Goal: Use online tool/utility: Utilize a website feature to perform a specific function

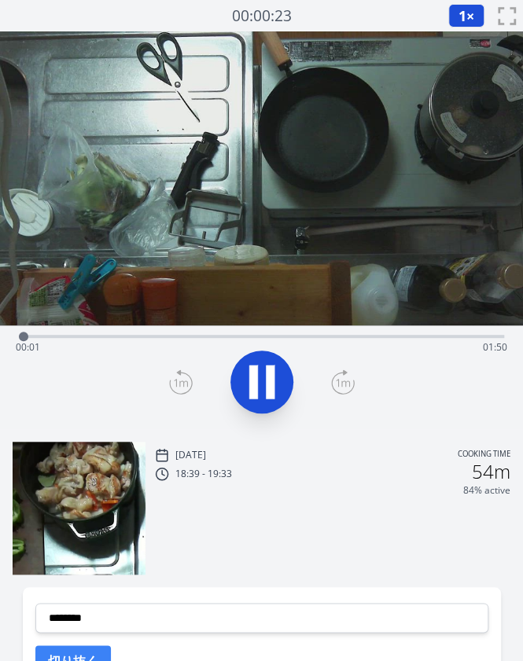
click at [228, 341] on div "Time elapsed: 00:01 Time remaining: 01:50" at bounding box center [261, 347] width 491 height 25
click at [322, 343] on div "Time elapsed: 00:48 Time remaining: 01:02" at bounding box center [261, 347] width 491 height 25
click at [305, 338] on div "Time elapsed: 01:10 Time remaining: 00:40" at bounding box center [261, 347] width 491 height 25
click at [250, 376] on icon at bounding box center [253, 382] width 9 height 34
click at [303, 336] on div at bounding box center [311, 337] width 24 height 24
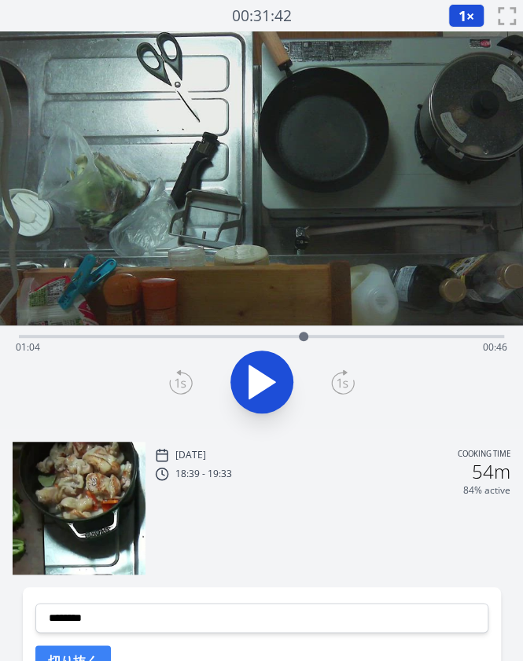
click at [295, 336] on div at bounding box center [304, 337] width 24 height 24
click at [264, 378] on icon at bounding box center [262, 382] width 44 height 44
click at [255, 378] on icon at bounding box center [253, 382] width 9 height 34
click at [69, 332] on div "Time elapsed: 01:13 Time remaining: 00:37" at bounding box center [261, 334] width 485 height 19
click at [281, 375] on icon at bounding box center [262, 382] width 44 height 44
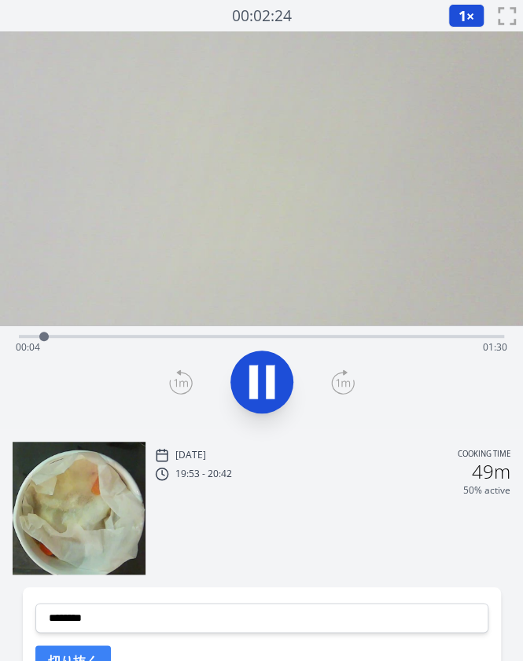
click at [230, 340] on div "Time elapsed: 00:04 Time remaining: 01:30" at bounding box center [261, 347] width 491 height 25
click at [457, 338] on div "Time elapsed: 00:43 Time remaining: 00:51" at bounding box center [261, 347] width 491 height 25
click at [255, 372] on icon at bounding box center [253, 382] width 9 height 34
click at [72, 328] on div "Time elapsed: 01:30 Time remaining: 00:04" at bounding box center [261, 334] width 485 height 19
click at [237, 339] on div "Time elapsed: 00:12 Time remaining: 01:22" at bounding box center [261, 347] width 491 height 25
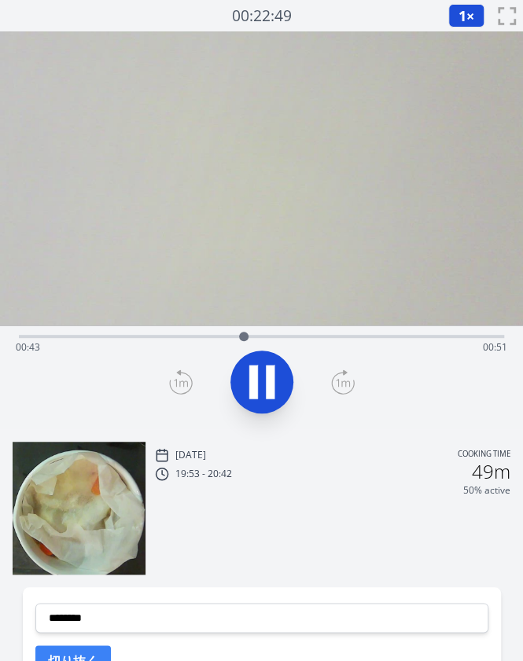
click at [182, 340] on div "Time elapsed: 00:43 Time remaining: 00:51" at bounding box center [261, 347] width 491 height 25
click at [145, 336] on div "Time elapsed: 00:33 Time remaining: 01:01" at bounding box center [261, 347] width 491 height 25
click at [252, 382] on icon at bounding box center [253, 382] width 9 height 34
click at [193, 333] on div "Time elapsed: 00:25 Time remaining: 01:09" at bounding box center [261, 334] width 485 height 19
click at [420, 337] on div "Time elapsed: 00:42 Time remaining: 00:52" at bounding box center [261, 347] width 491 height 25
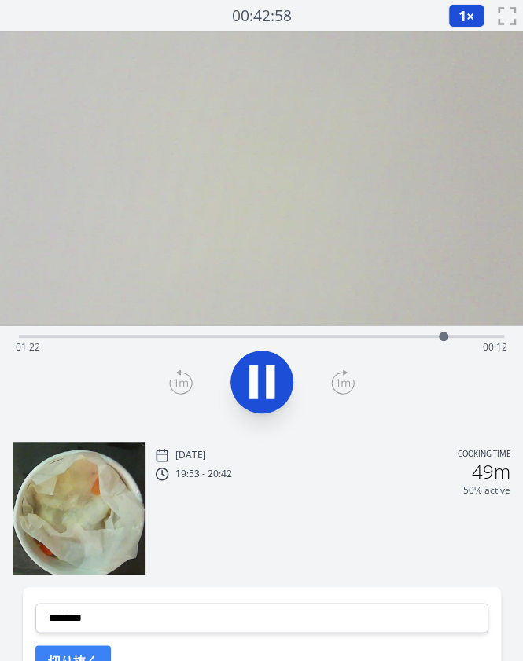
click at [272, 381] on icon at bounding box center [270, 382] width 9 height 34
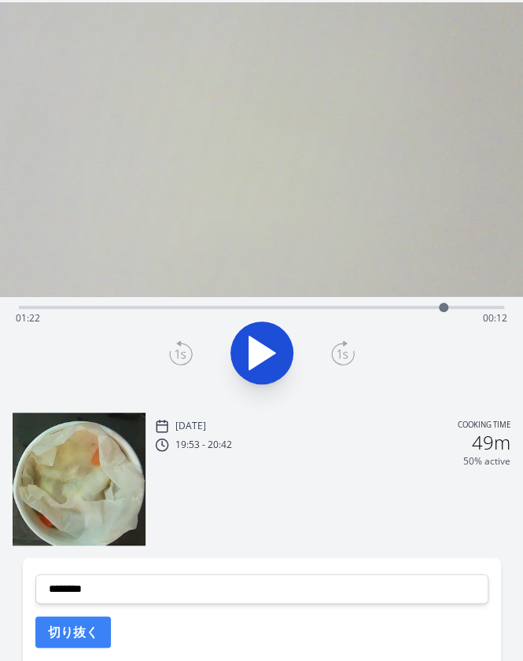
scroll to position [30, 0]
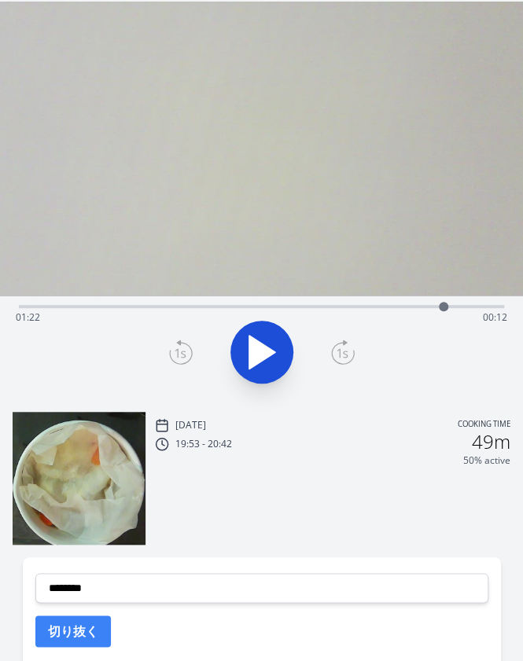
click at [500, 303] on div "Time elapsed: 01:22 Time remaining: 00:12" at bounding box center [261, 305] width 485 height 19
click at [490, 306] on div at bounding box center [500, 307] width 24 height 24
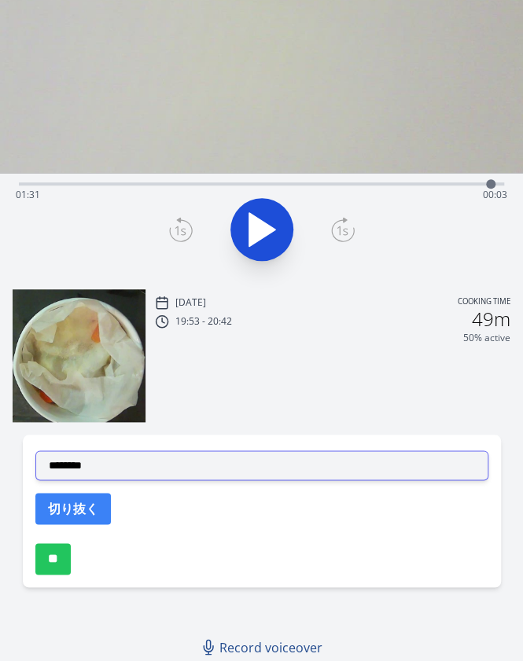
click at [108, 475] on select "**********" at bounding box center [261, 465] width 453 height 30
select select "**********"
click at [35, 450] on select "**********" at bounding box center [261, 465] width 453 height 30
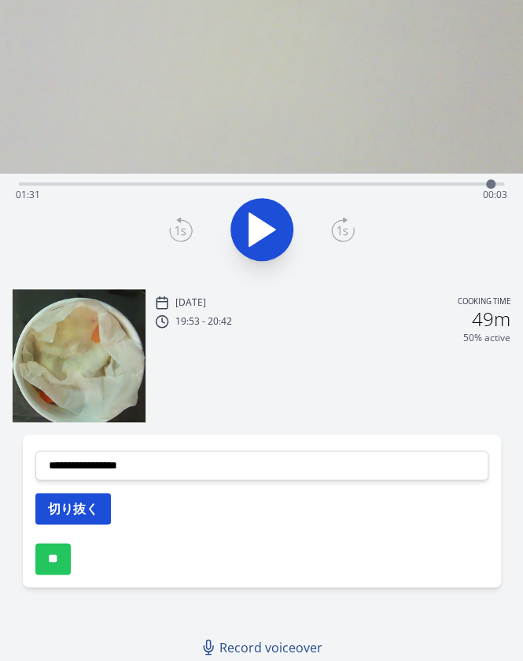
click at [72, 512] on button "切り抜く" at bounding box center [72, 508] width 75 height 31
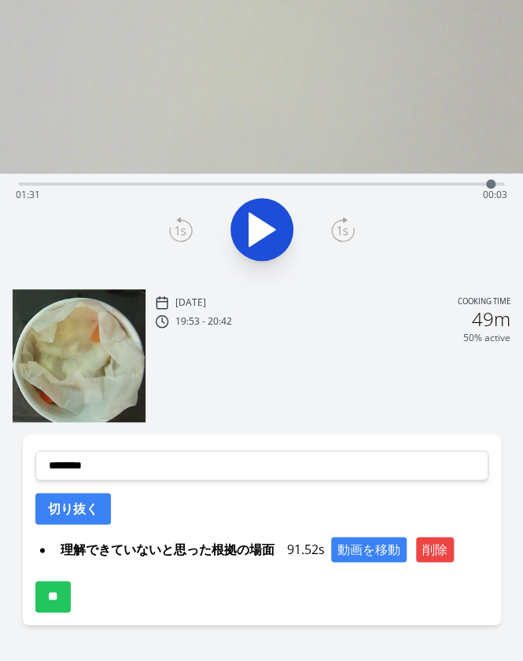
click at [197, 186] on div "Time elapsed: 01:31 Time remaining: 00:03" at bounding box center [261, 194] width 491 height 25
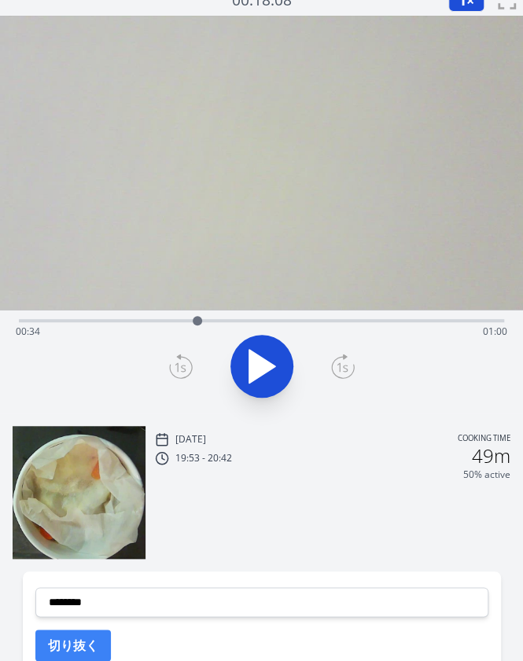
scroll to position [0, 0]
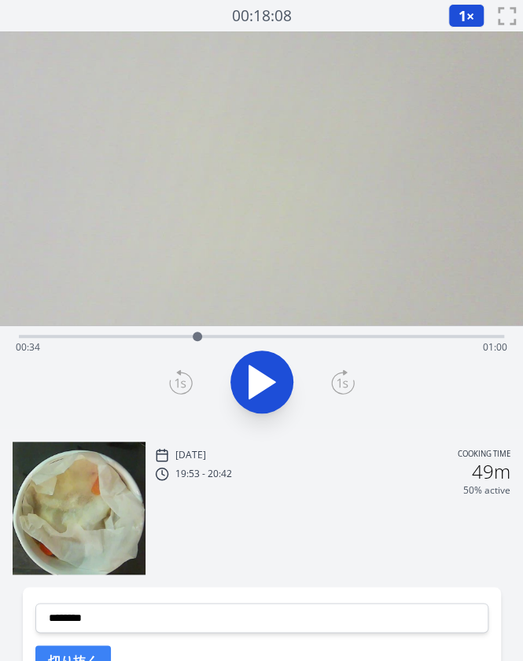
click at [177, 334] on div "Time elapsed: 00:34 Time remaining: 01:00" at bounding box center [261, 334] width 485 height 19
click at [156, 334] on div "Time elapsed: 00:30 Time remaining: 01:04" at bounding box center [261, 334] width 485 height 19
click at [135, 336] on div "Time elapsed: 00:26 Time remaining: 01:08" at bounding box center [261, 347] width 491 height 25
click at [151, 336] on div "Time elapsed: 00:22 Time remaining: 01:12" at bounding box center [261, 347] width 491 height 25
click at [143, 336] on div at bounding box center [151, 337] width 24 height 24
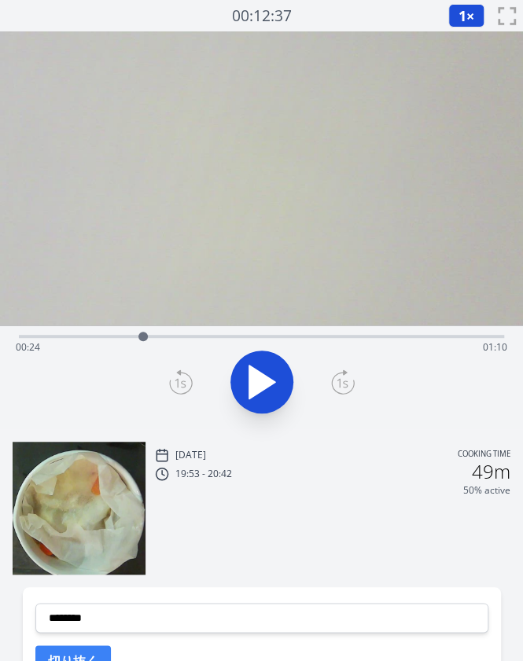
click at [156, 337] on div "Time elapsed: 00:24 Time remaining: 01:10" at bounding box center [261, 347] width 491 height 25
click at [152, 337] on div at bounding box center [155, 336] width 9 height 9
click at [149, 336] on div at bounding box center [152, 336] width 9 height 9
click at [144, 336] on div at bounding box center [150, 337] width 24 height 24
click at [348, 383] on icon at bounding box center [343, 381] width 24 height 25
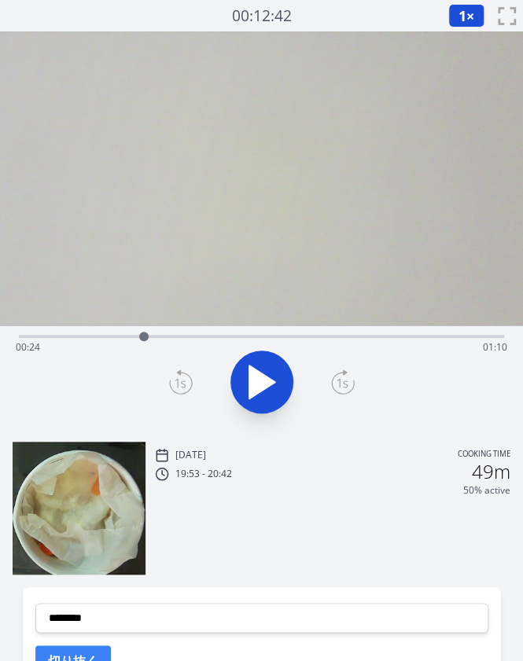
click at [348, 383] on icon at bounding box center [343, 381] width 24 height 25
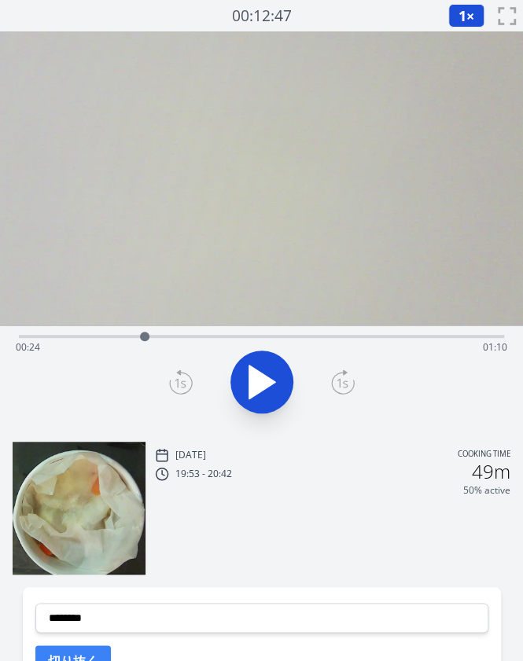
click at [348, 383] on icon at bounding box center [343, 381] width 24 height 25
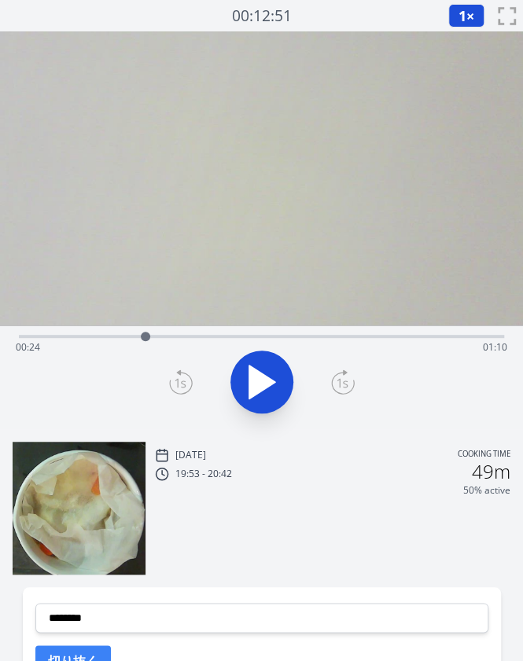
click at [348, 383] on icon at bounding box center [343, 381] width 24 height 25
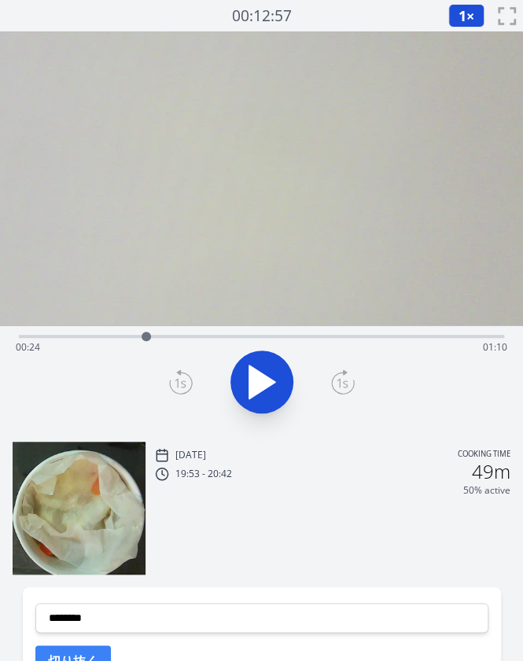
click at [348, 383] on icon at bounding box center [343, 381] width 24 height 25
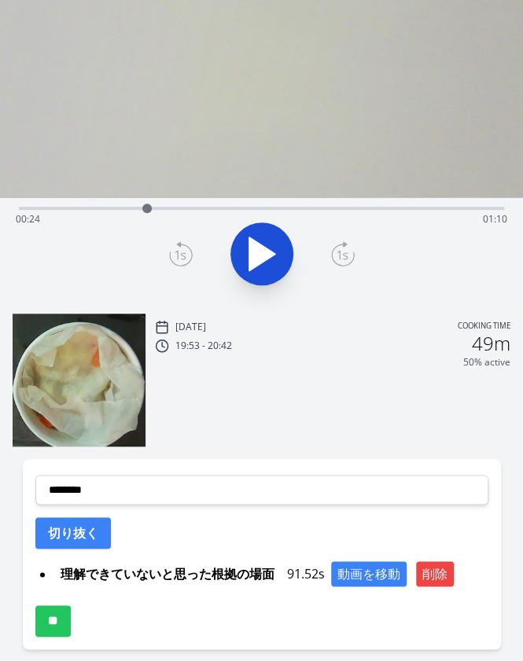
scroll to position [129, 0]
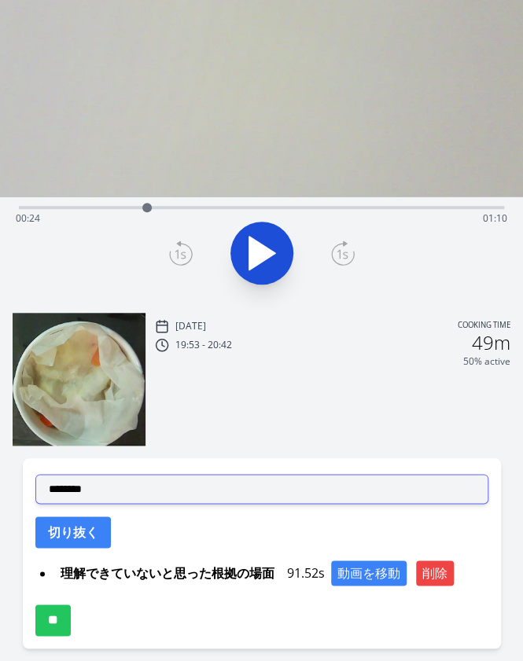
click at [164, 479] on select "**********" at bounding box center [261, 489] width 453 height 30
select select "**********"
click at [35, 474] on select "**********" at bounding box center [261, 489] width 453 height 30
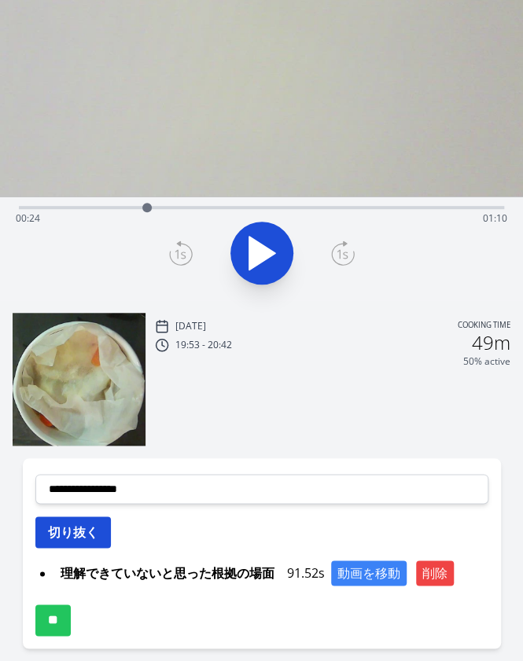
click at [73, 530] on button "切り抜く" at bounding box center [72, 531] width 75 height 31
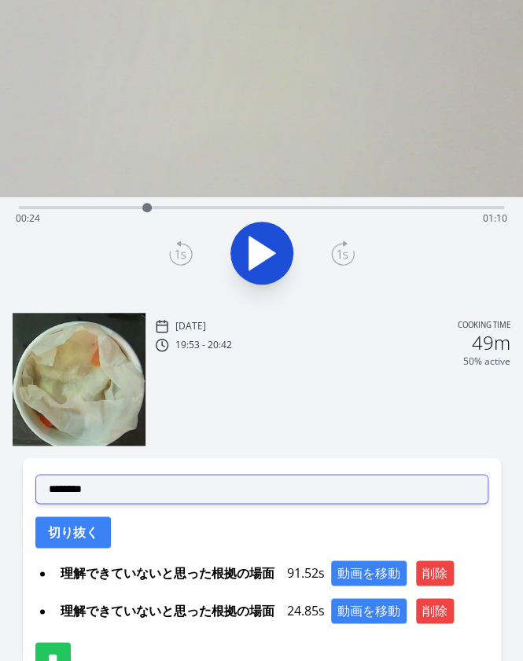
click at [115, 498] on select "**********" at bounding box center [261, 489] width 453 height 30
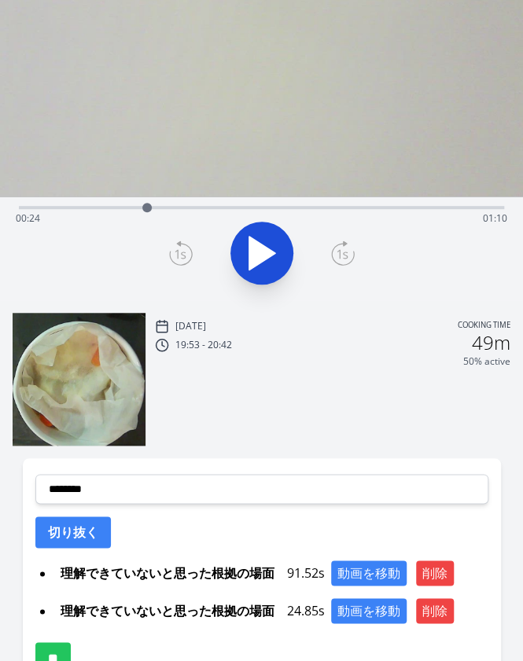
click at [25, 253] on div at bounding box center [261, 252] width 504 height 75
click at [289, 207] on div "Time elapsed: 00:24 Time remaining: 01:10" at bounding box center [261, 218] width 491 height 25
click at [269, 204] on div "Time elapsed: 00:52 Time remaining: 00:42" at bounding box center [261, 205] width 485 height 19
click at [255, 204] on div "Time elapsed: 00:48 Time remaining: 00:46" at bounding box center [261, 205] width 485 height 19
click at [230, 205] on div "Time elapsed: 00:45 Time remaining: 00:49" at bounding box center [261, 205] width 485 height 19
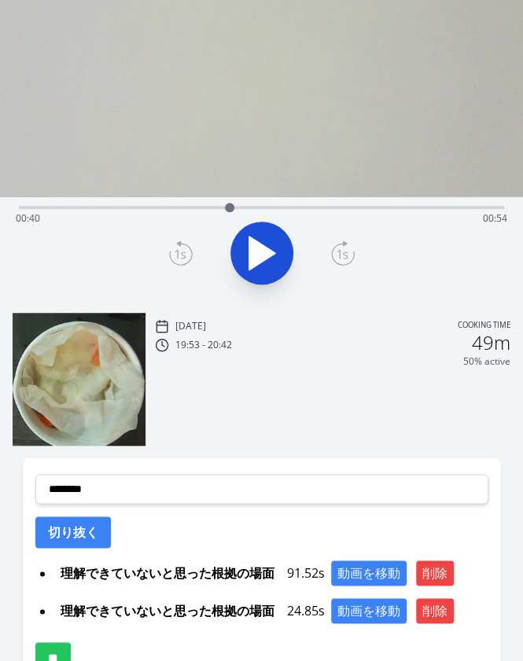
click at [211, 205] on div "Time elapsed: 00:40 Time remaining: 00:54" at bounding box center [261, 205] width 485 height 19
click at [182, 206] on div "Time elapsed: 00:37 Time remaining: 00:57" at bounding box center [261, 218] width 491 height 25
click at [263, 255] on icon at bounding box center [262, 253] width 26 height 33
click at [263, 255] on icon at bounding box center [262, 253] width 44 height 44
click at [179, 207] on div at bounding box center [189, 208] width 24 height 24
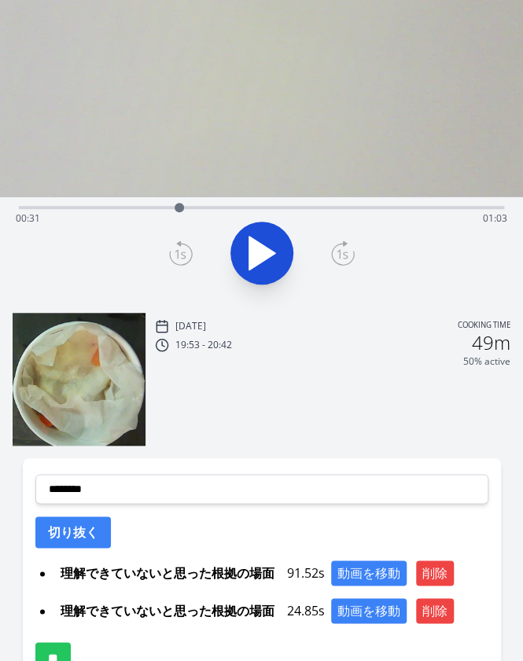
click at [263, 262] on icon at bounding box center [262, 253] width 44 height 44
click at [266, 250] on icon at bounding box center [262, 253] width 26 height 33
click at [266, 250] on icon at bounding box center [270, 254] width 9 height 34
click at [266, 250] on icon at bounding box center [262, 253] width 26 height 33
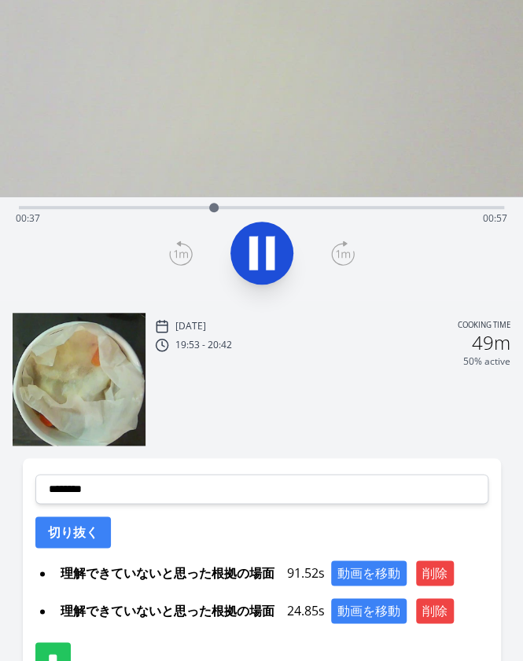
click at [266, 250] on icon at bounding box center [270, 254] width 9 height 34
click at [190, 208] on div "Time elapsed: 00:37 Time remaining: 00:57" at bounding box center [261, 218] width 491 height 25
click at [179, 207] on div at bounding box center [190, 208] width 24 height 24
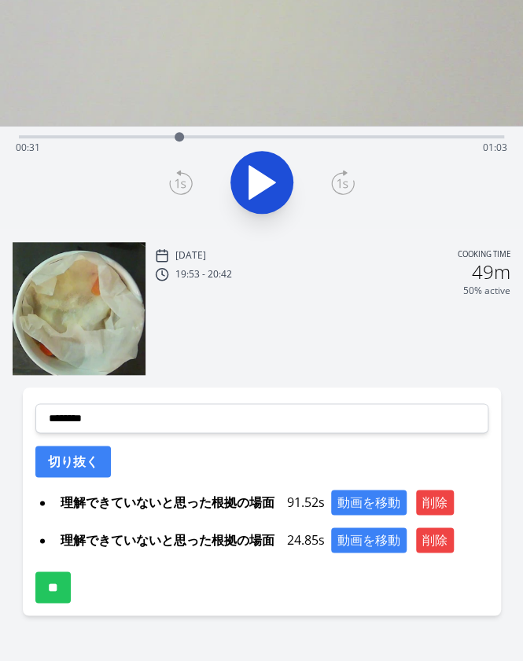
scroll to position [204, 0]
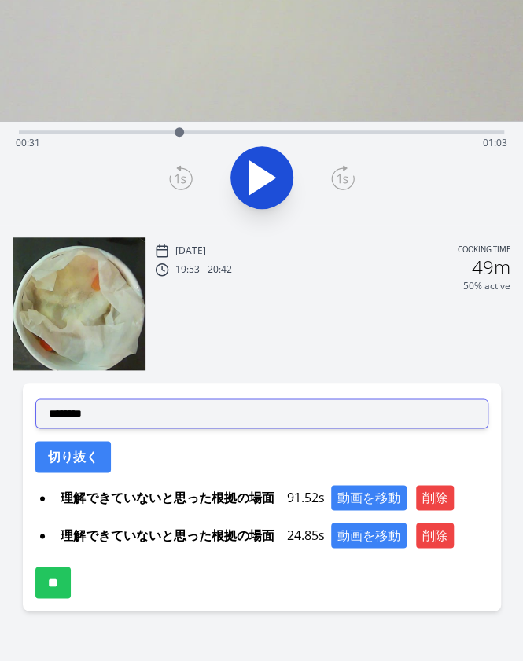
click at [196, 420] on select "**********" at bounding box center [261, 413] width 453 height 30
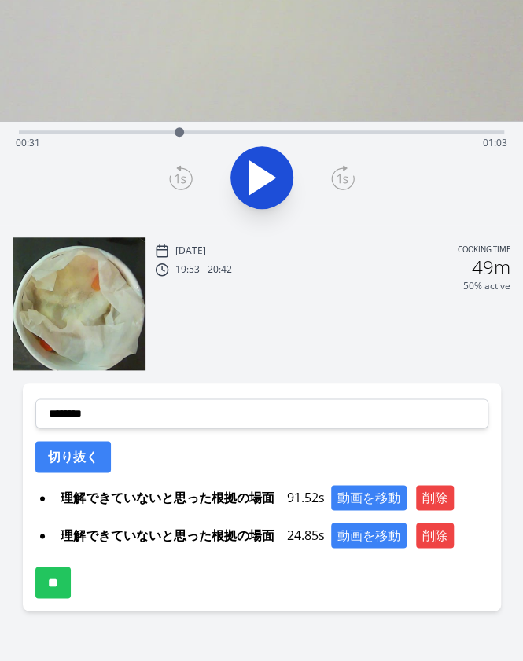
click at [28, 193] on div at bounding box center [261, 177] width 504 height 75
click at [156, 130] on div "Time elapsed: 00:31 Time remaining: 01:03" at bounding box center [261, 130] width 485 height 19
click at [255, 164] on icon at bounding box center [262, 177] width 26 height 33
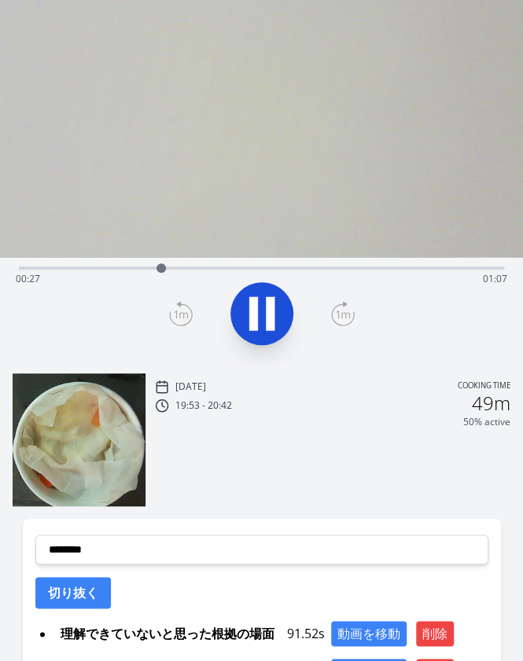
scroll to position [60, 0]
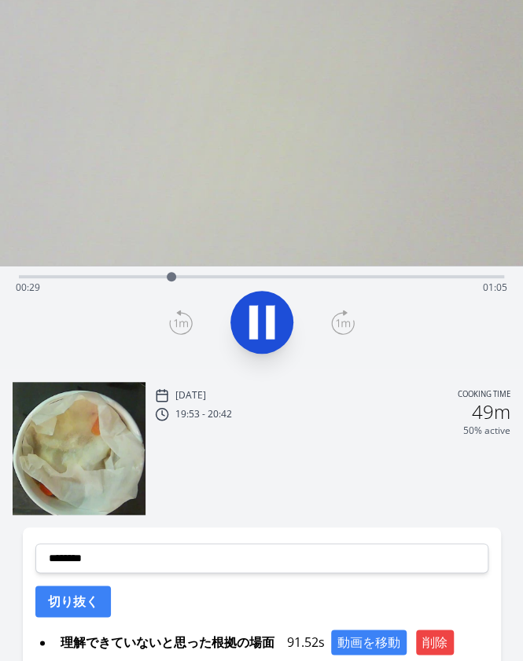
click at [255, 314] on icon at bounding box center [253, 323] width 9 height 34
click at [255, 314] on icon at bounding box center [262, 322] width 26 height 33
click at [259, 320] on icon at bounding box center [262, 322] width 44 height 44
click at [186, 313] on icon at bounding box center [181, 322] width 24 height 25
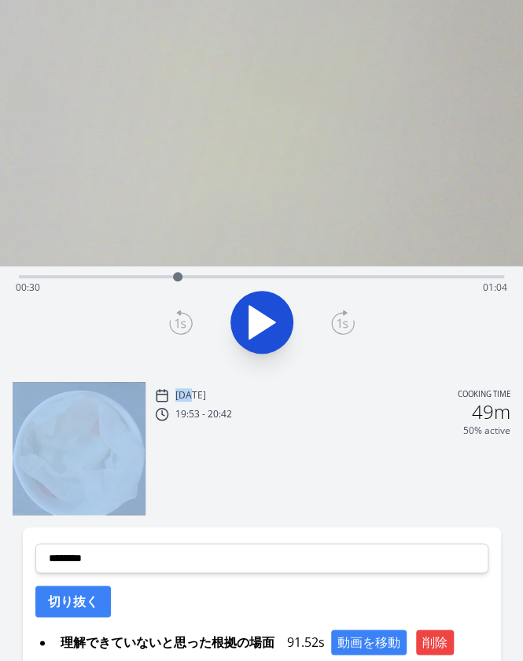
click at [186, 313] on icon at bounding box center [181, 322] width 24 height 25
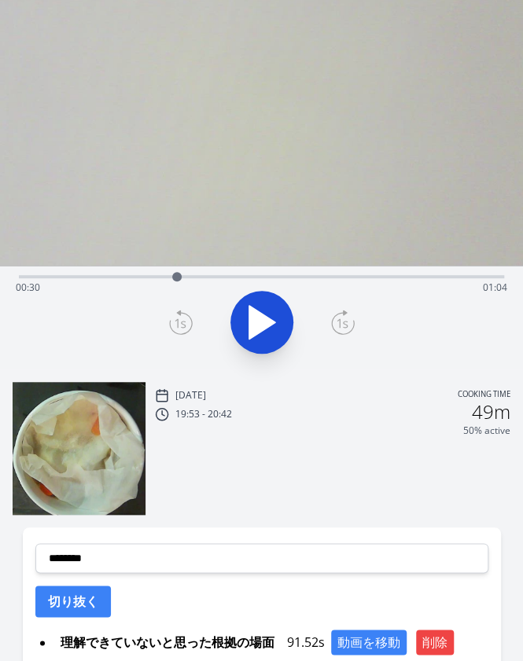
click at [185, 314] on icon at bounding box center [181, 322] width 24 height 25
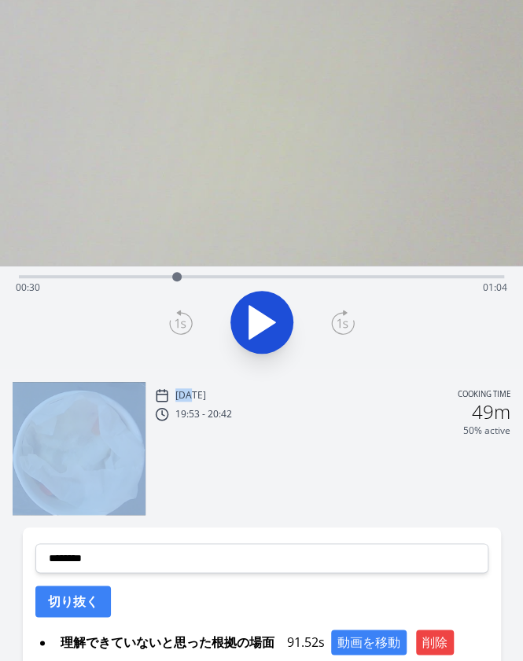
click at [185, 314] on icon at bounding box center [181, 322] width 24 height 25
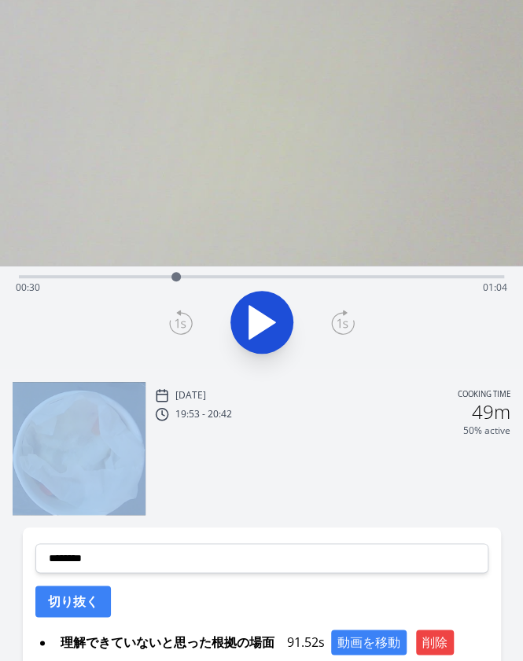
click at [185, 314] on icon at bounding box center [181, 322] width 24 height 25
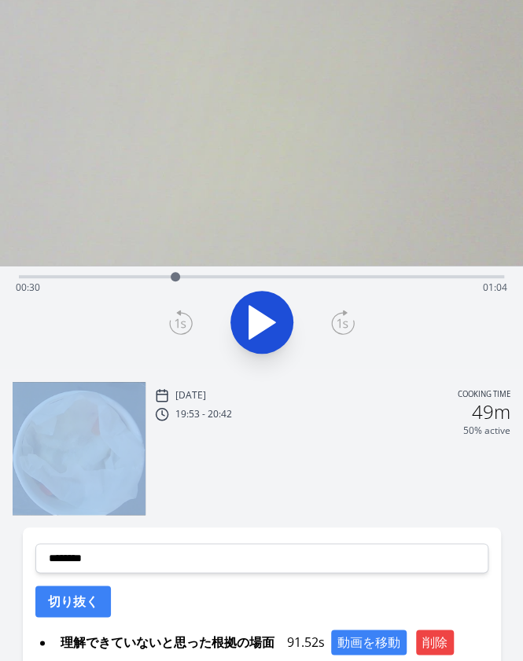
click at [185, 314] on icon at bounding box center [181, 322] width 24 height 25
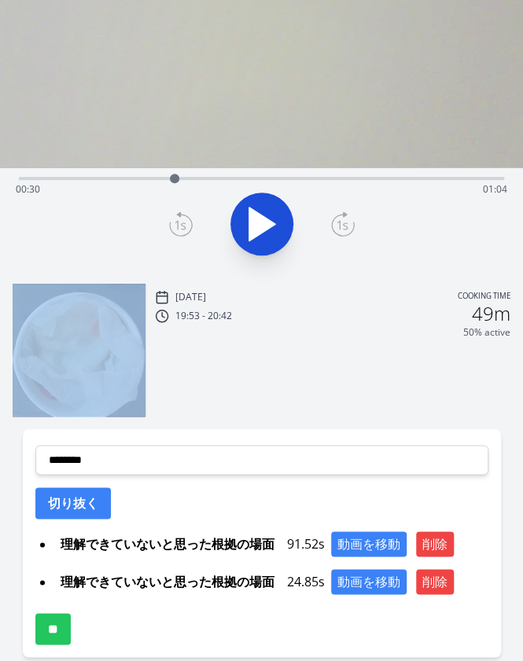
scroll to position [189, 0]
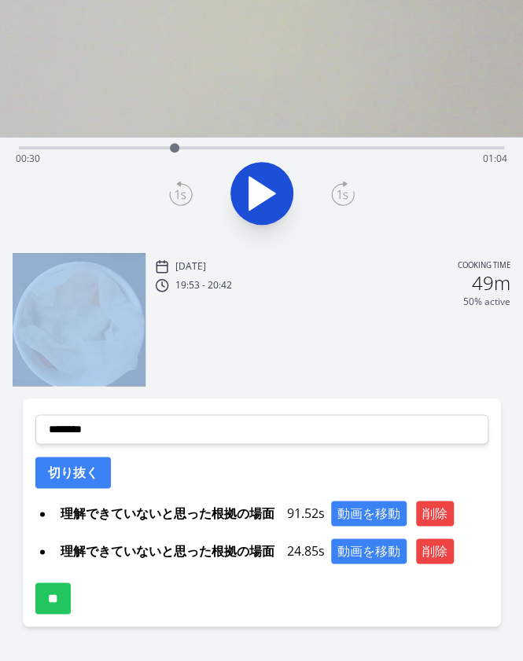
click at [252, 185] on icon at bounding box center [262, 193] width 26 height 33
click at [252, 185] on icon at bounding box center [253, 194] width 9 height 34
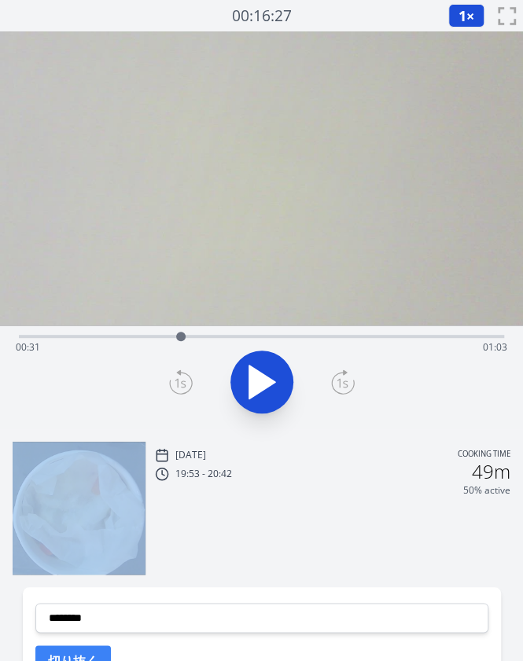
click at [176, 338] on div at bounding box center [180, 336] width 9 height 9
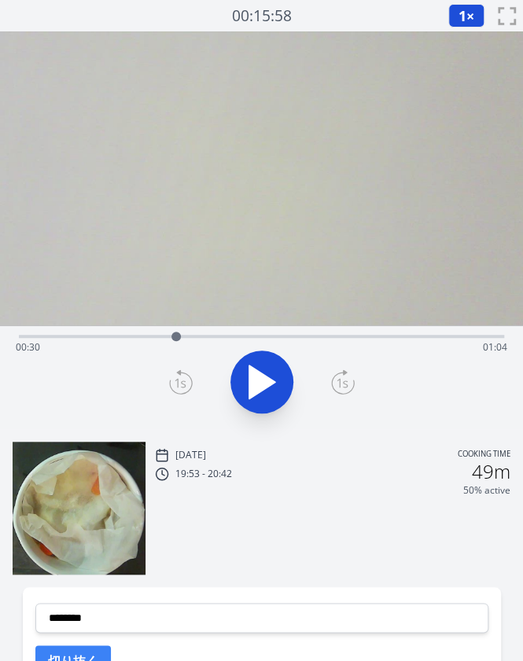
click at [177, 365] on div at bounding box center [261, 381] width 504 height 75
click at [177, 375] on icon at bounding box center [181, 381] width 24 height 25
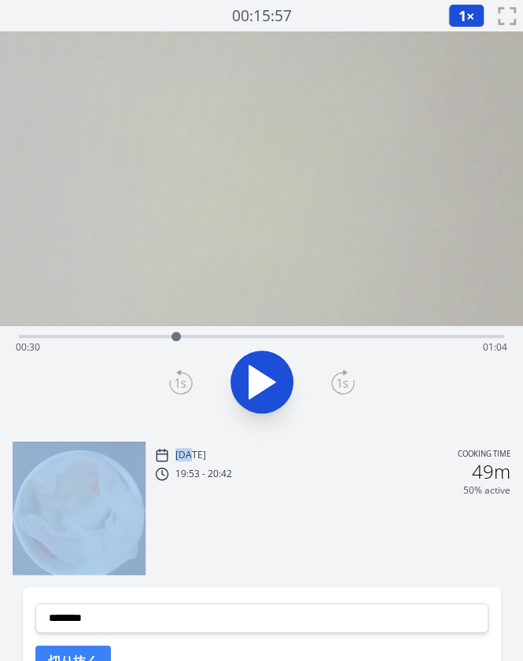
click at [177, 375] on icon at bounding box center [181, 381] width 24 height 25
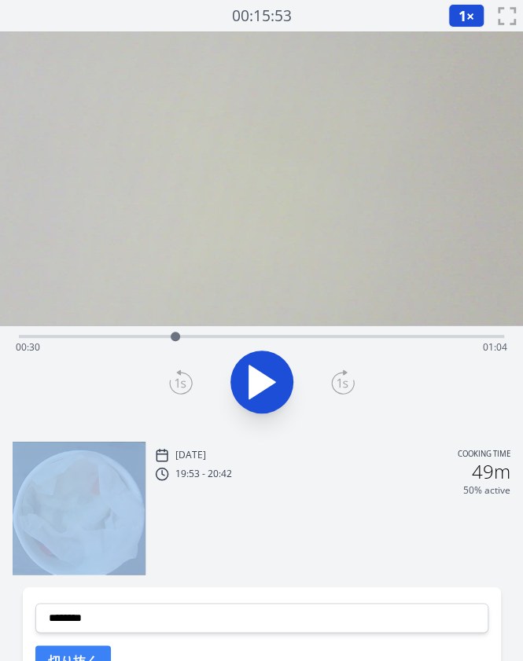
click at [177, 375] on icon at bounding box center [181, 381] width 24 height 25
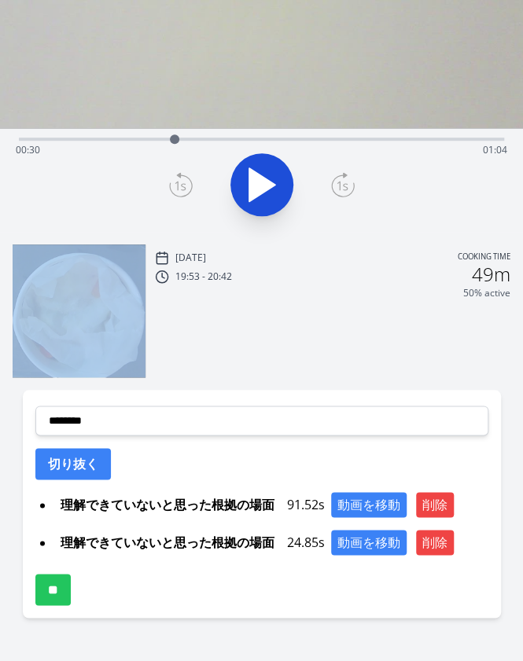
scroll to position [198, 0]
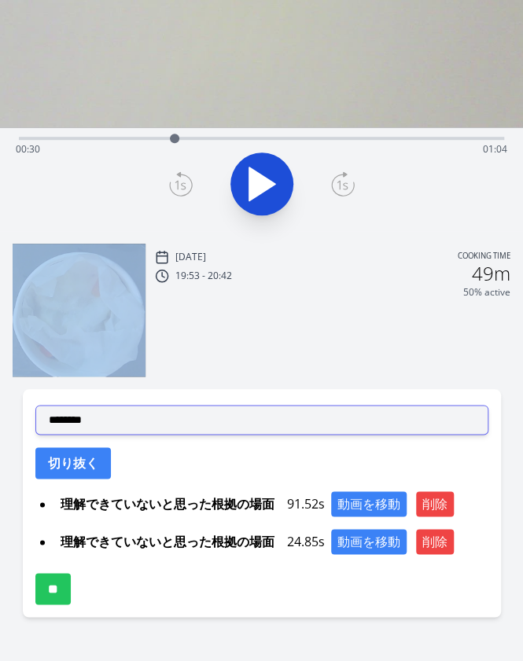
click at [160, 413] on select "**********" at bounding box center [261, 420] width 453 height 30
select select "**********"
click at [35, 405] on select "**********" at bounding box center [261, 420] width 453 height 30
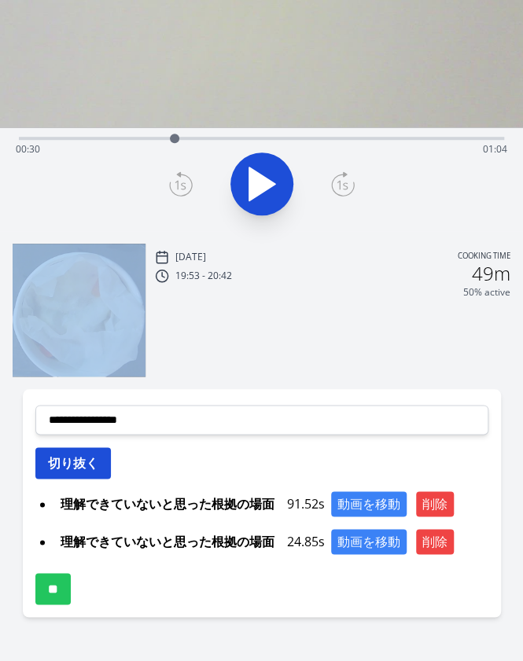
click at [86, 460] on button "切り抜く" at bounding box center [72, 462] width 75 height 31
select select
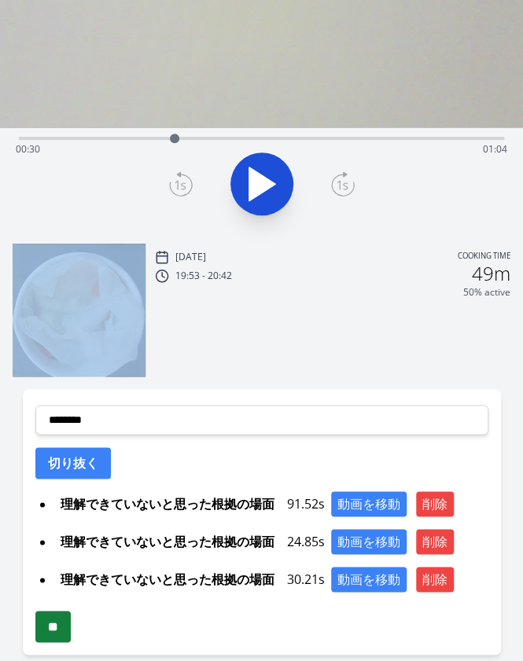
click at [55, 622] on input "**" at bounding box center [52, 626] width 35 height 31
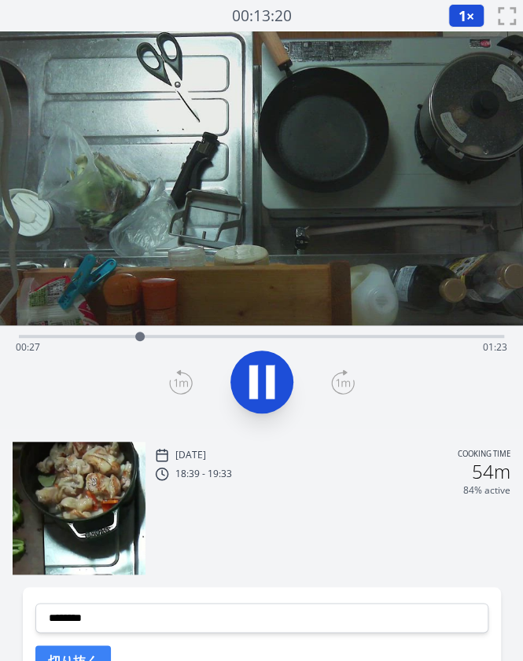
click at [252, 386] on icon at bounding box center [253, 382] width 9 height 34
click at [437, 336] on div "Time elapsed: 00:27 Time remaining: 01:23" at bounding box center [261, 347] width 491 height 25
click at [406, 332] on div "Time elapsed: 01:35 Time remaining: 00:16" at bounding box center [261, 334] width 485 height 19
click at [370, 332] on div "Time elapsed: 01:28 Time remaining: 00:23" at bounding box center [261, 334] width 485 height 19
click at [339, 336] on div "Time elapsed: 01:19 Time remaining: 00:31" at bounding box center [261, 347] width 491 height 25
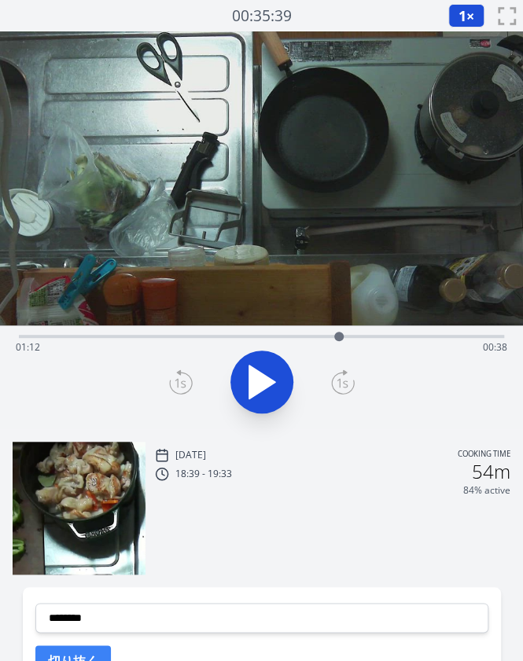
click at [364, 337] on div "Time elapsed: 01:12 Time remaining: 00:38" at bounding box center [261, 347] width 491 height 25
click at [350, 337] on div "Time elapsed: 01:18 Time remaining: 00:32" at bounding box center [261, 347] width 491 height 25
click at [257, 395] on icon at bounding box center [262, 382] width 44 height 44
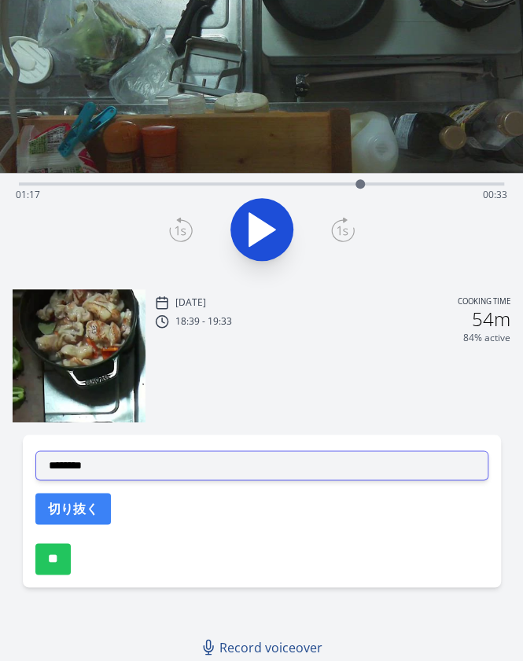
click at [130, 465] on select "**********" at bounding box center [261, 465] width 453 height 30
select select "**********"
click at [35, 450] on select "**********" at bounding box center [261, 465] width 453 height 30
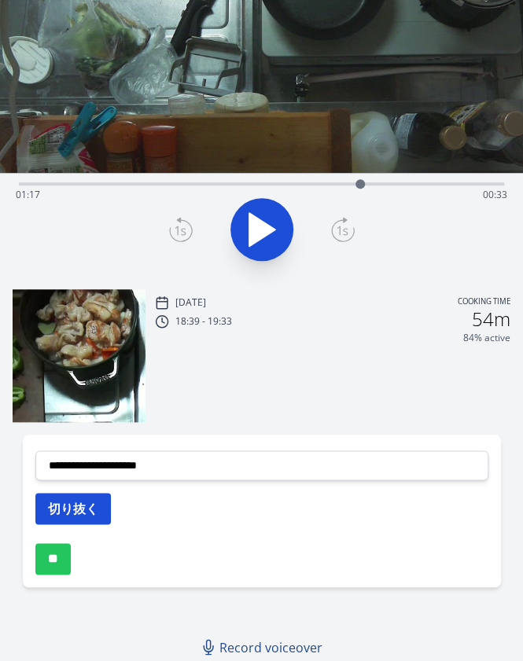
click at [69, 502] on button "切り抜く" at bounding box center [72, 508] width 75 height 31
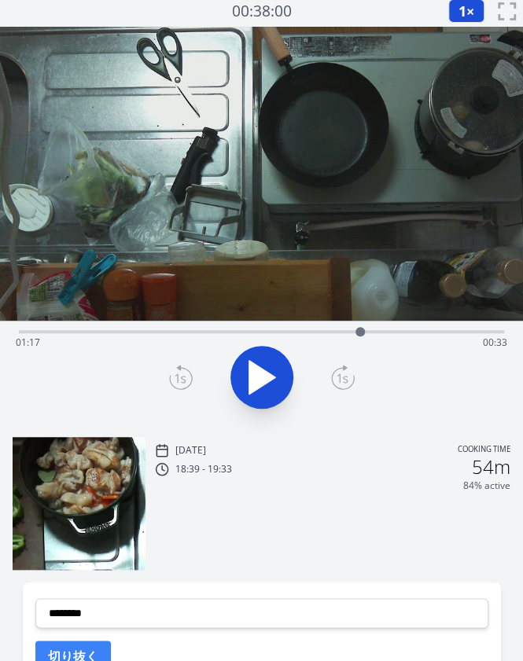
scroll to position [5, 0]
click at [124, 323] on div "Time elapsed: 01:17 Time remaining: 00:33" at bounding box center [261, 330] width 485 height 19
click at [162, 337] on div "Time elapsed: 00:23 Time remaining: 01:27" at bounding box center [261, 342] width 491 height 25
click at [215, 336] on div "Time elapsed: 00:32 Time remaining: 01:18" at bounding box center [261, 342] width 491 height 25
click at [202, 334] on div "Time elapsed: 00:44 Time remaining: 01:06" at bounding box center [261, 342] width 491 height 25
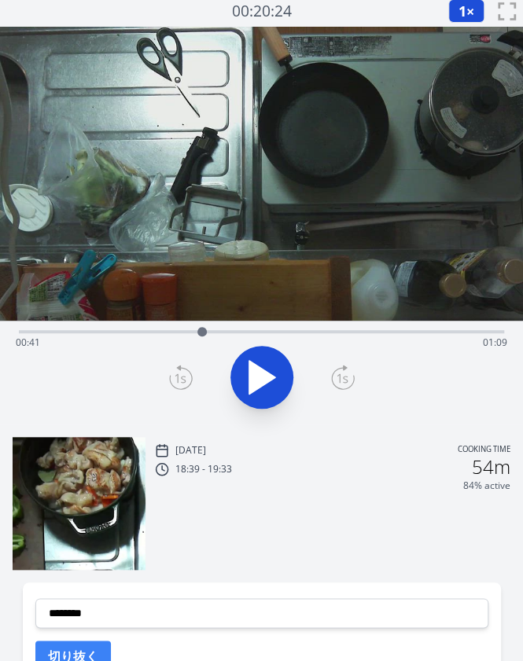
click at [183, 328] on div "Time elapsed: 00:41 Time remaining: 01:09" at bounding box center [261, 330] width 485 height 19
click at [235, 370] on button at bounding box center [261, 377] width 63 height 63
click at [184, 373] on icon at bounding box center [181, 377] width 24 height 25
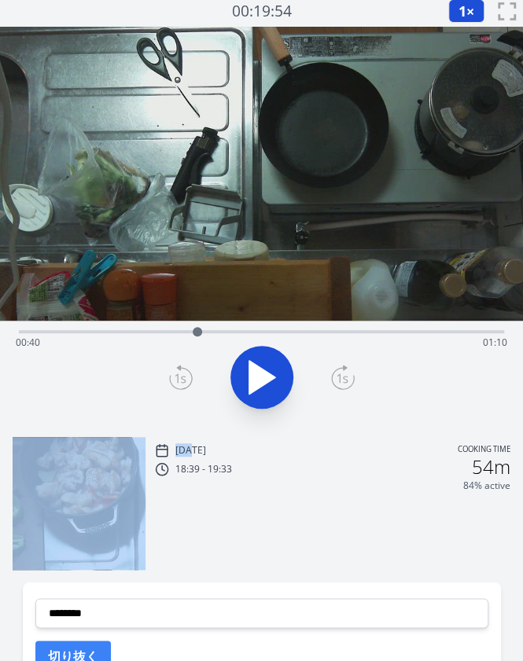
click at [184, 373] on icon at bounding box center [181, 377] width 24 height 25
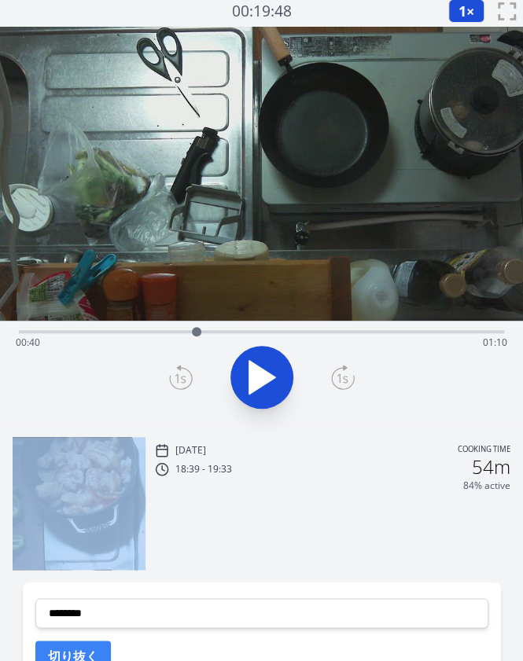
click at [184, 373] on icon at bounding box center [181, 377] width 24 height 25
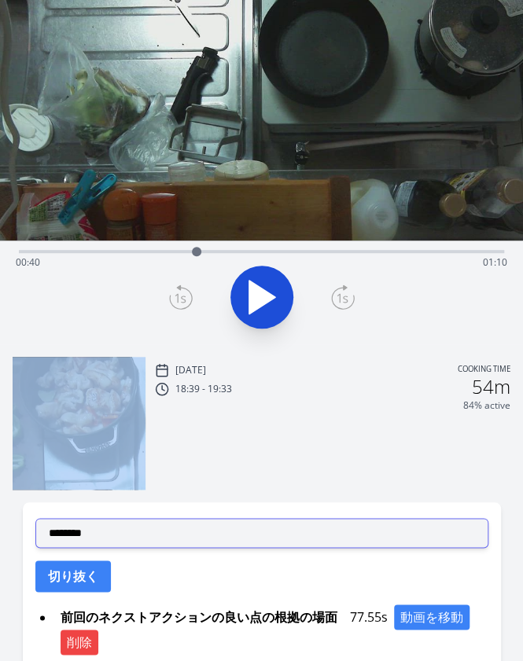
click at [116, 527] on select "**********" at bounding box center [261, 533] width 453 height 30
click at [35, 518] on select "**********" at bounding box center [261, 533] width 453 height 30
click at [113, 529] on select "**********" at bounding box center [261, 533] width 453 height 30
select select "**********"
click at [35, 518] on select "**********" at bounding box center [261, 533] width 453 height 30
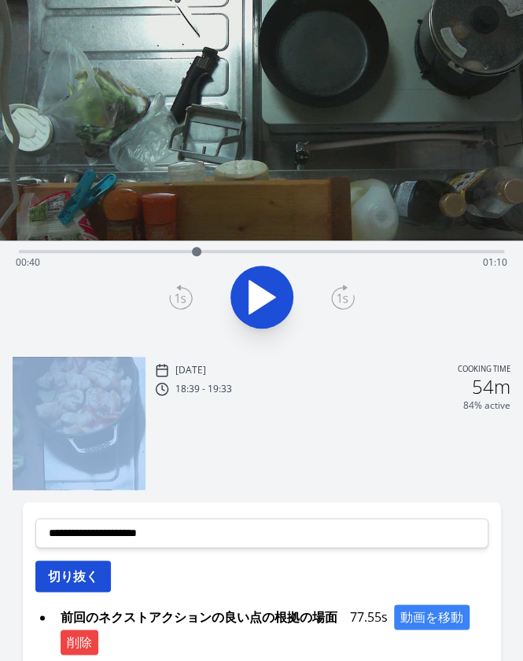
click at [69, 581] on button "切り抜く" at bounding box center [72, 575] width 75 height 31
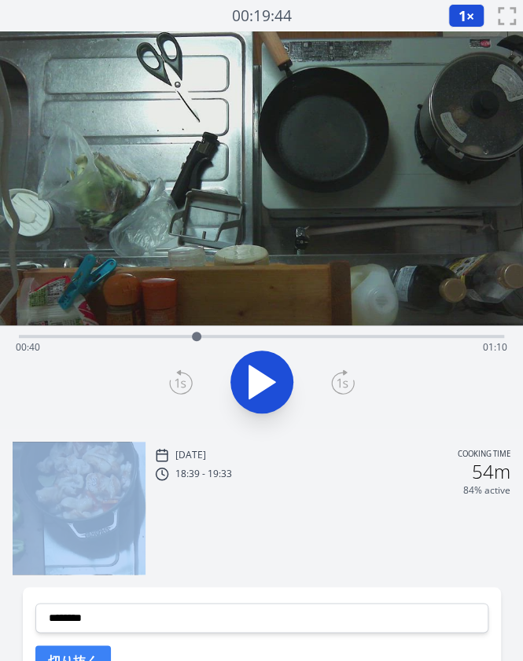
scroll to position [150, 0]
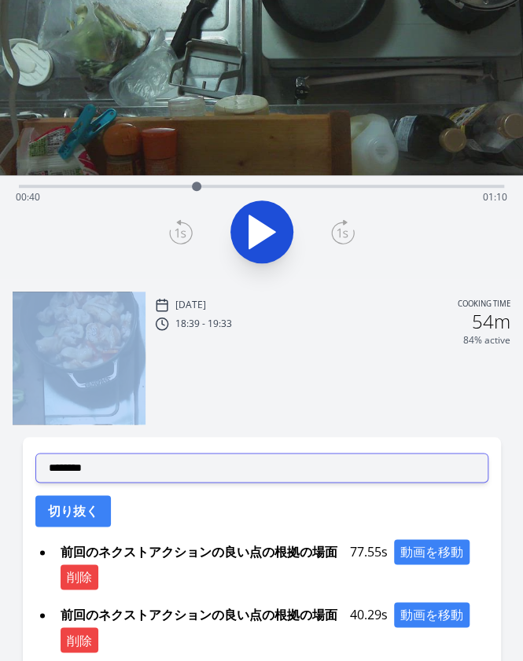
click at [108, 469] on select "**********" at bounding box center [261, 468] width 453 height 30
select select "**********"
click at [35, 453] on select "**********" at bounding box center [261, 468] width 453 height 30
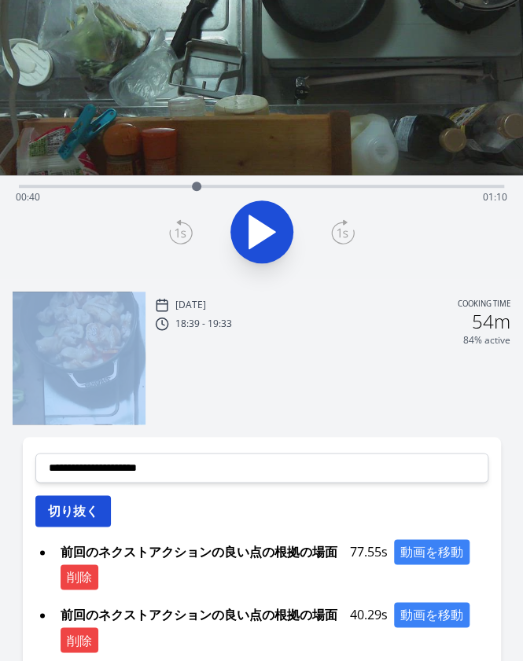
click at [71, 497] on button "切り抜く" at bounding box center [72, 510] width 75 height 31
select select
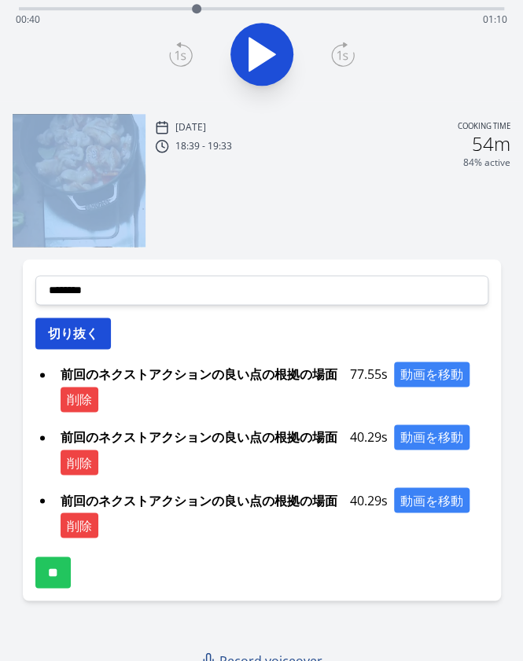
scroll to position [332, 0]
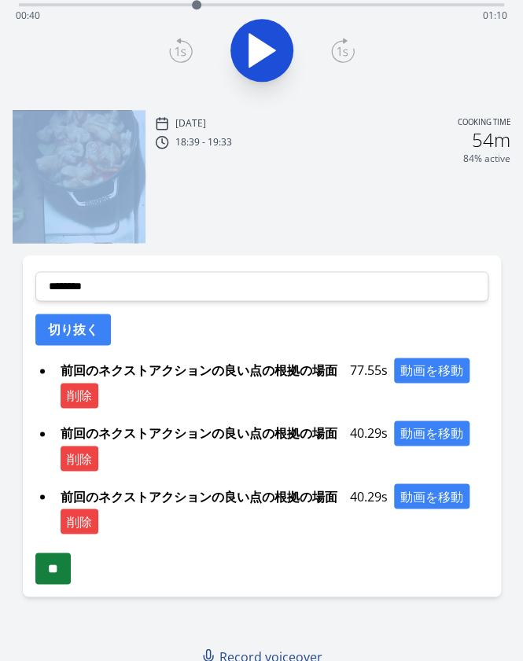
click at [57, 569] on input "**" at bounding box center [52, 568] width 35 height 31
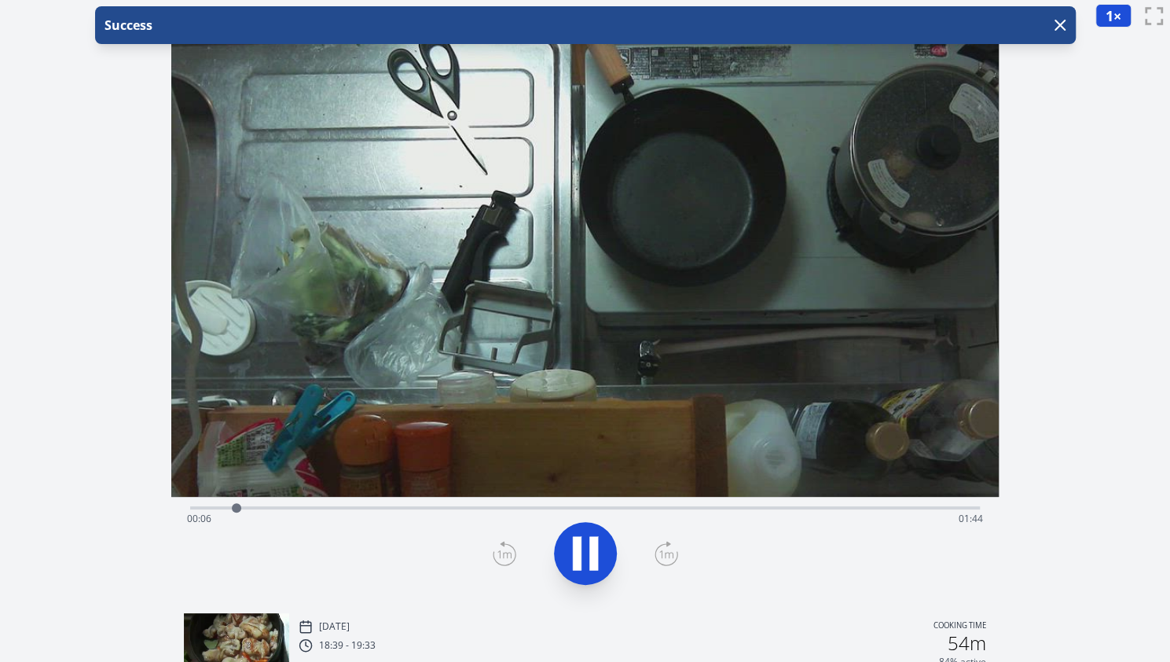
click at [401, 502] on div "Time elapsed: 00:06 Time remaining: 01:44" at bounding box center [585, 506] width 790 height 19
click at [534, 16] on icon "button" at bounding box center [1060, 25] width 19 height 19
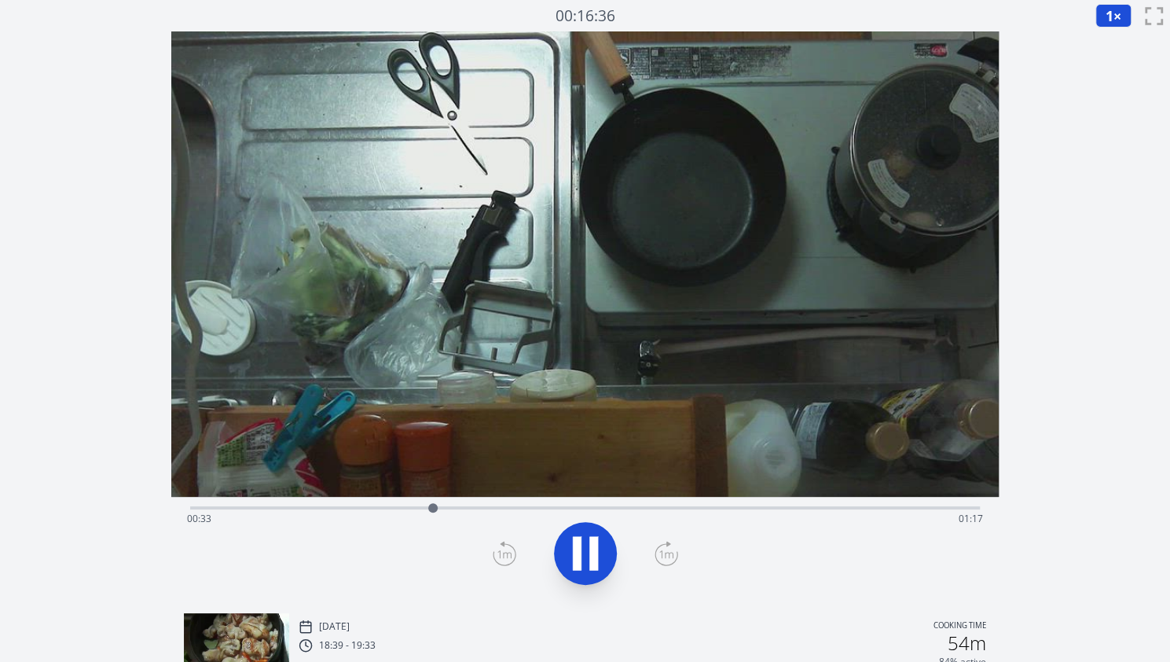
click at [534, 515] on div "Time elapsed: 00:33 Time remaining: 01:17" at bounding box center [585, 518] width 796 height 25
click at [534, 513] on div "Time elapsed: 00:58 Time remaining: 00:53" at bounding box center [585, 518] width 796 height 25
click at [534, 509] on div "Time elapsed: 00:56 Time remaining: 00:54" at bounding box center [585, 518] width 796 height 25
click at [495, 506] on div "Time elapsed: 00:54 Time remaining: 00:57" at bounding box center [585, 518] width 796 height 25
